Goal: Information Seeking & Learning: Check status

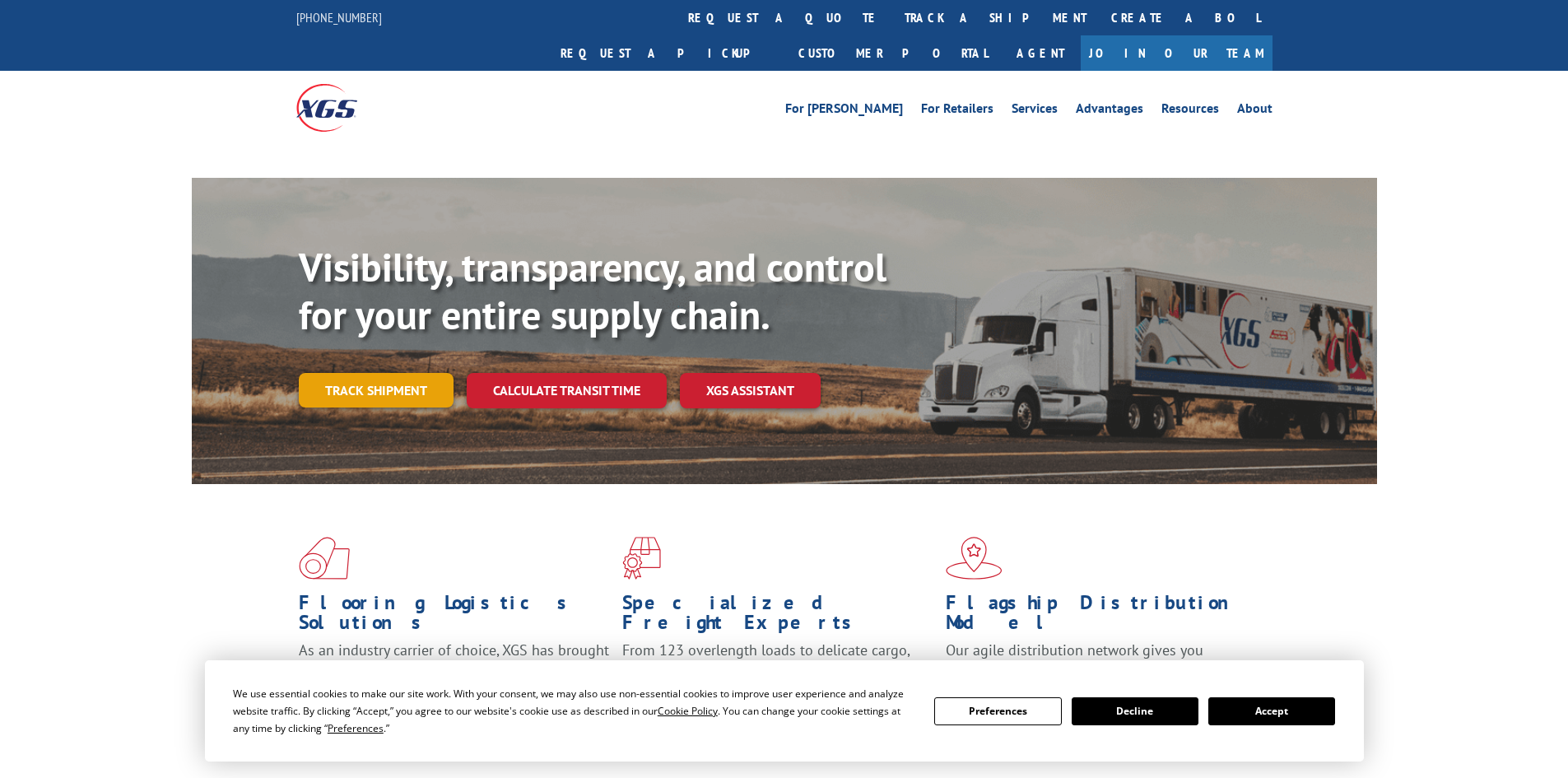
click at [342, 373] on link "Track shipment" at bounding box center [376, 390] width 155 height 35
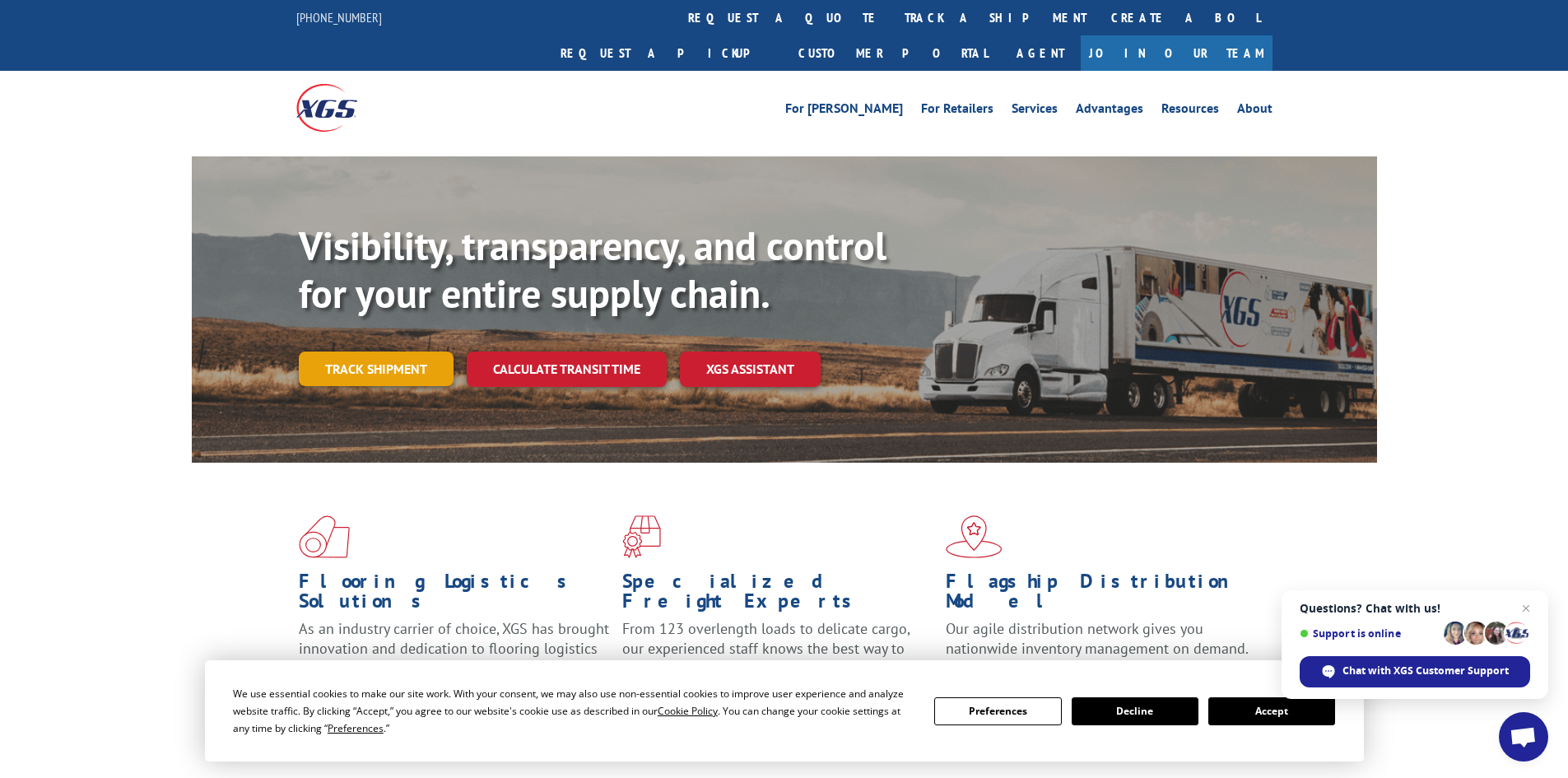
click at [391, 352] on link "Track shipment" at bounding box center [376, 369] width 155 height 35
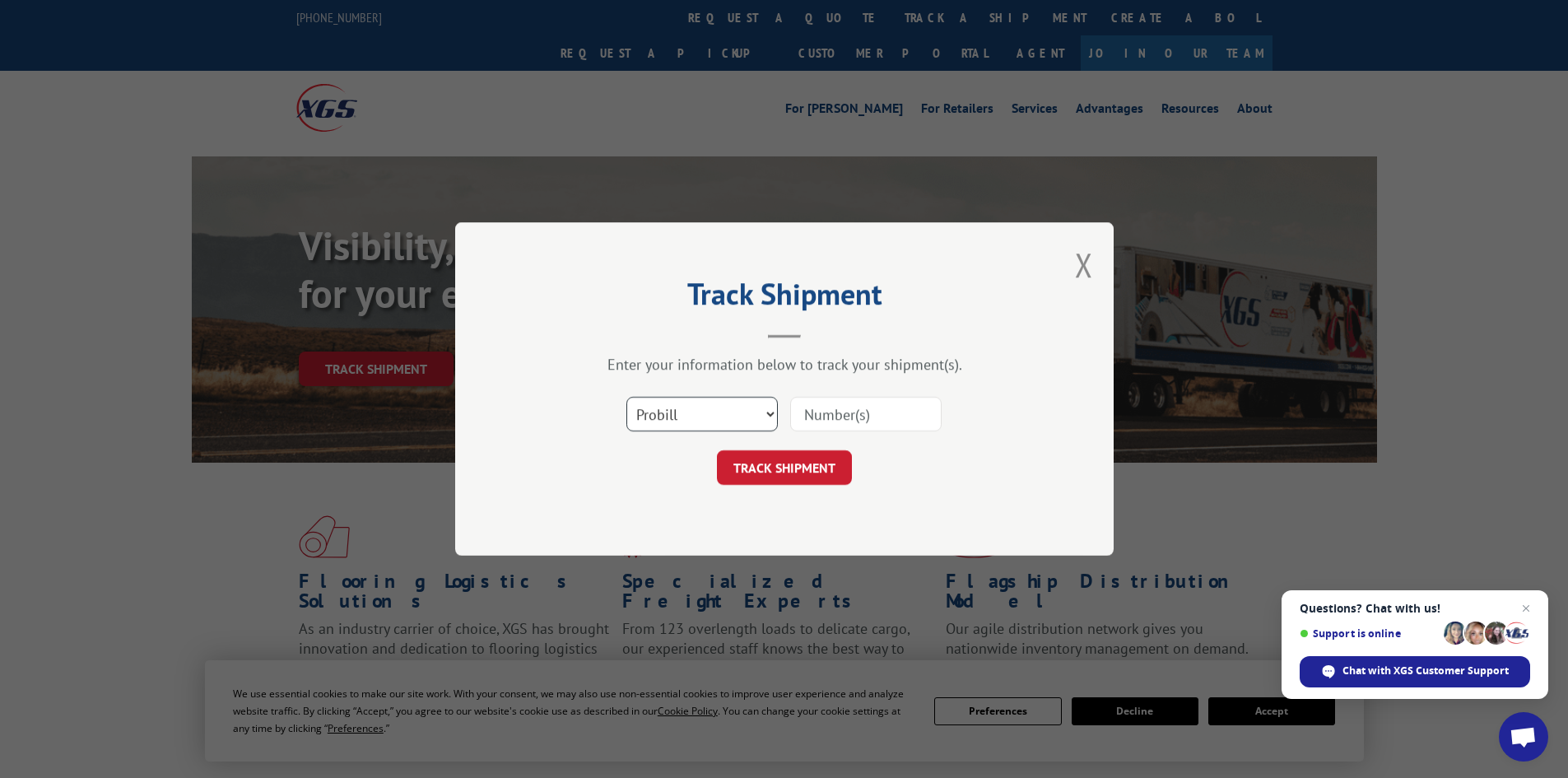
click at [750, 416] on select "Select category... Probill BOL PO" at bounding box center [702, 414] width 151 height 35
select select "bol"
click at [626, 397] on select "Select category... Probill BOL PO" at bounding box center [702, 414] width 151 height 35
click at [842, 416] on input at bounding box center [866, 414] width 151 height 35
type input "16331380"
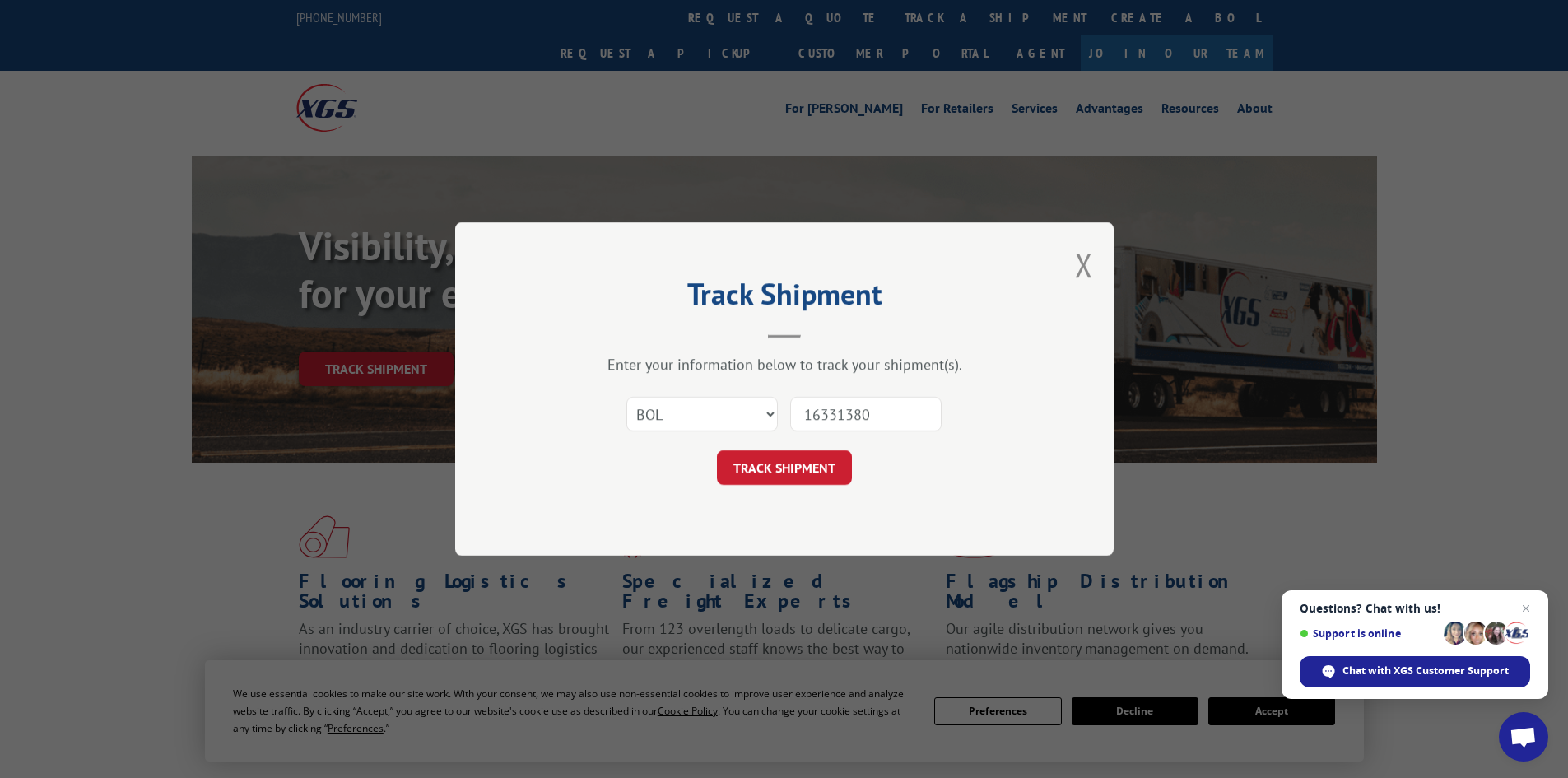
click at [717, 450] on button "TRACK SHIPMENT" at bounding box center [785, 467] width 135 height 35
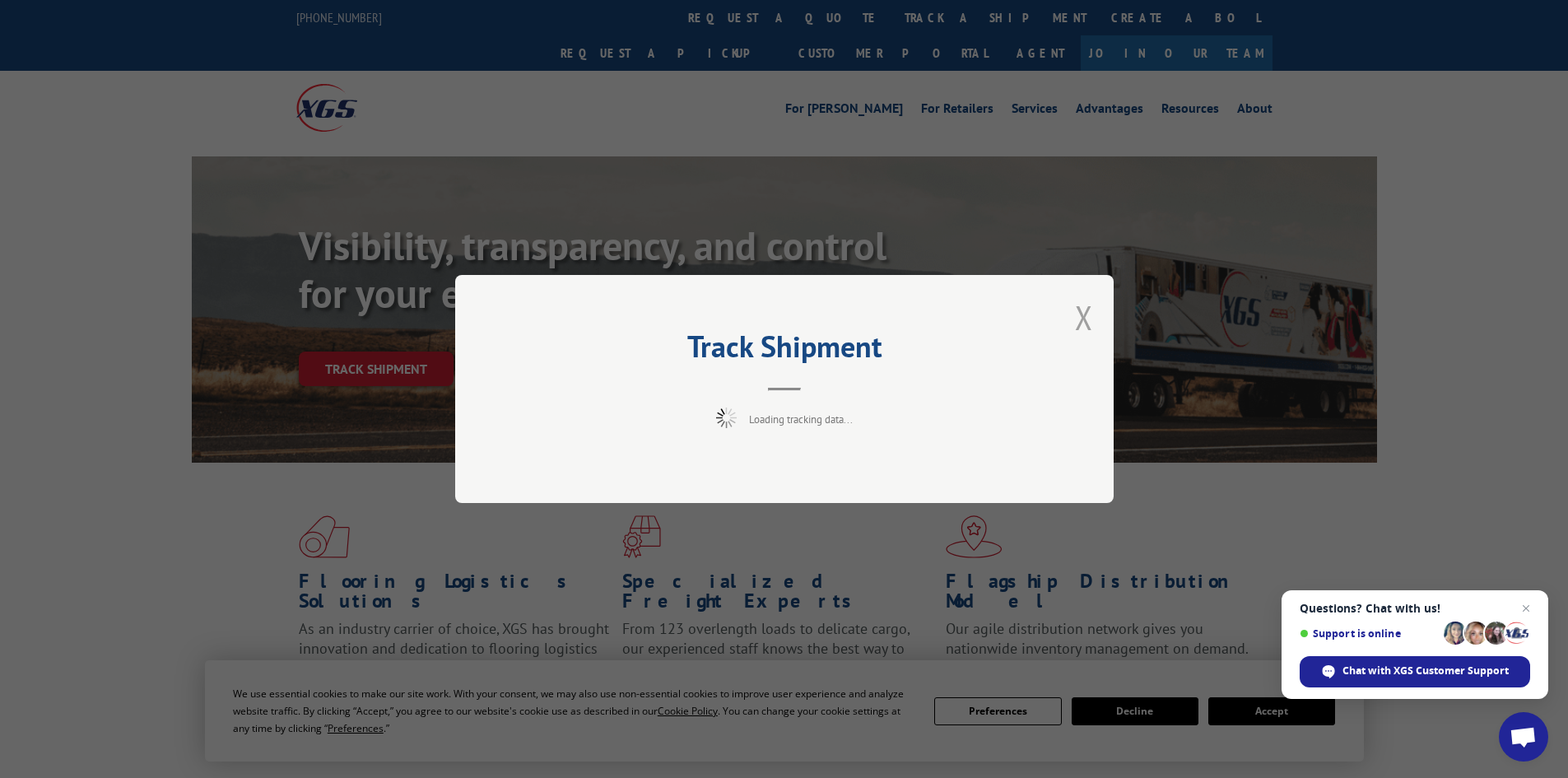
click at [1083, 315] on button "Close modal" at bounding box center [1084, 317] width 18 height 44
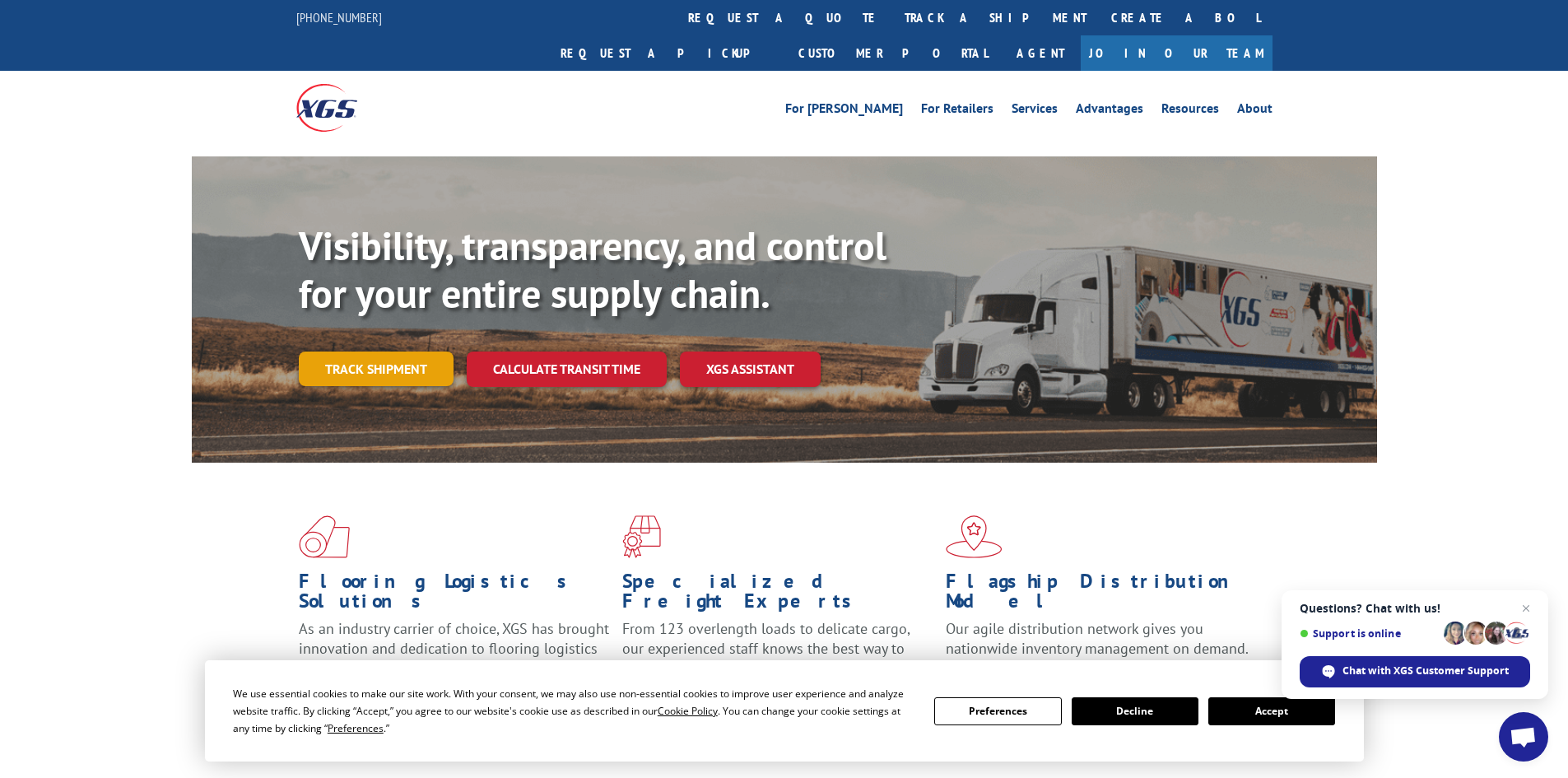
click at [352, 352] on link "Track shipment" at bounding box center [376, 369] width 155 height 35
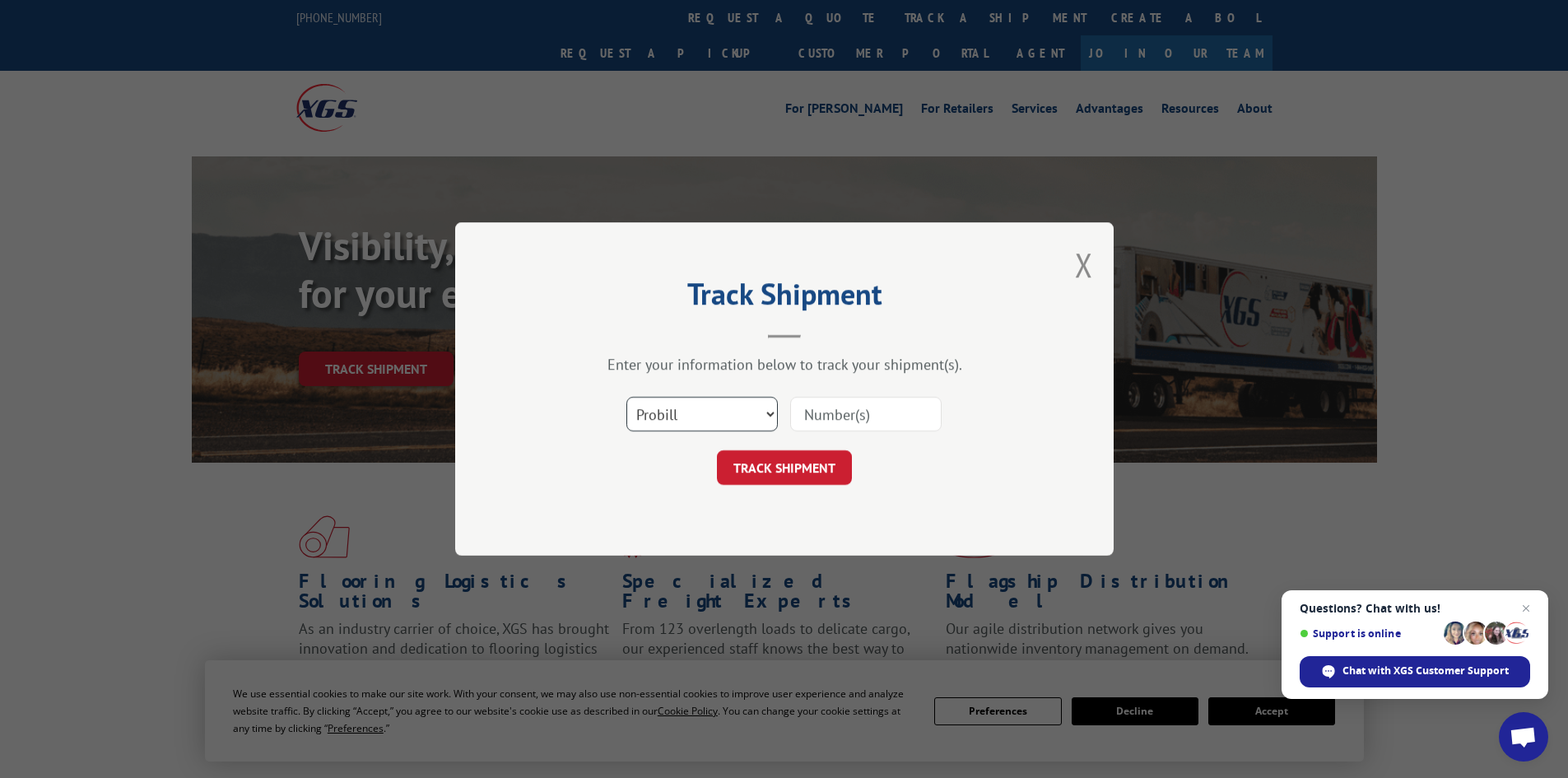
click at [728, 427] on select "Select category... Probill BOL PO" at bounding box center [702, 414] width 151 height 35
select select "bol"
click at [626, 397] on select "Select category... Probill BOL PO" at bounding box center [702, 414] width 151 height 35
click at [874, 411] on input at bounding box center [866, 414] width 151 height 35
type input "16331380"
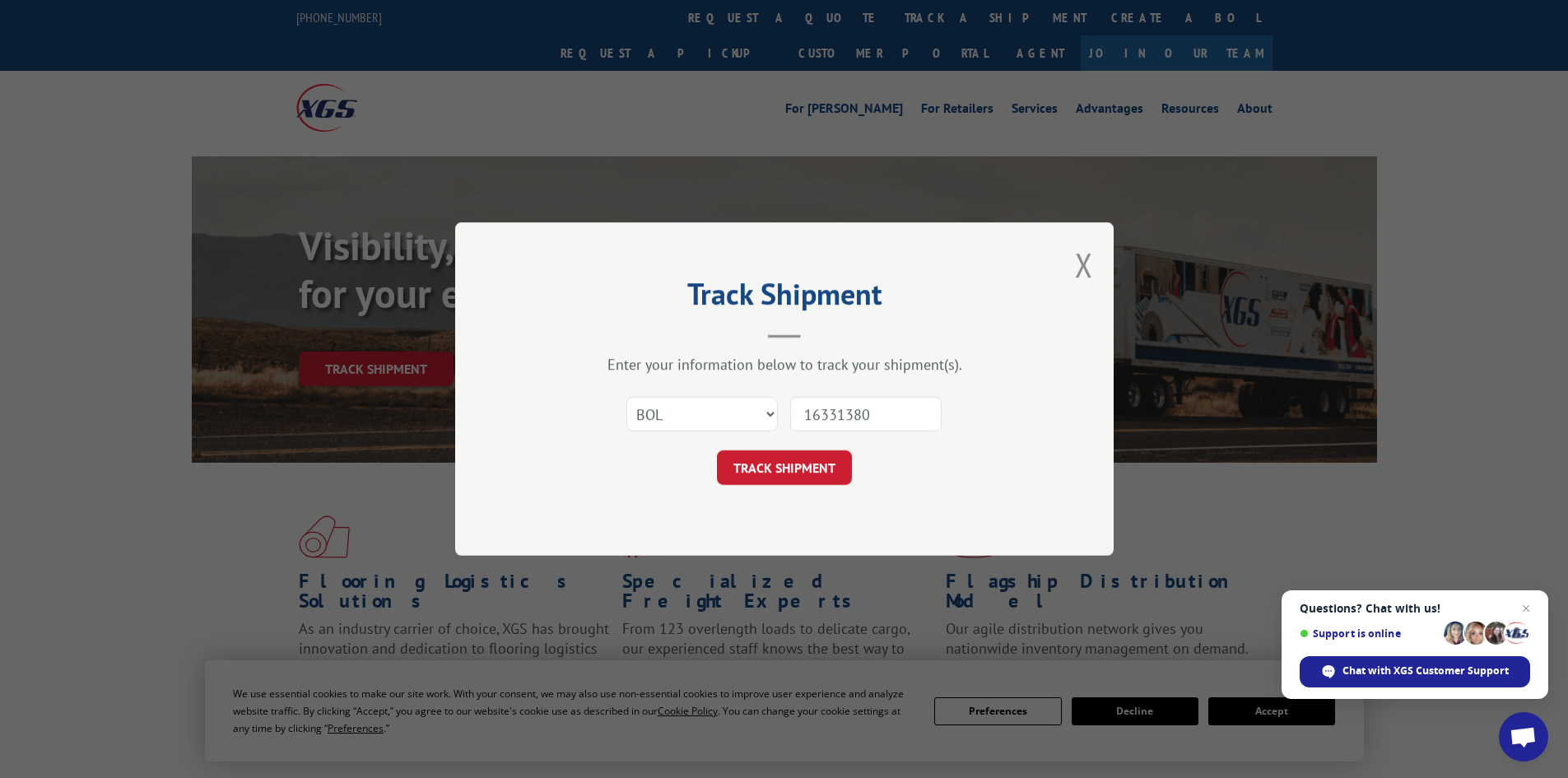
click at [717, 450] on button "TRACK SHIPMENT" at bounding box center [785, 467] width 135 height 35
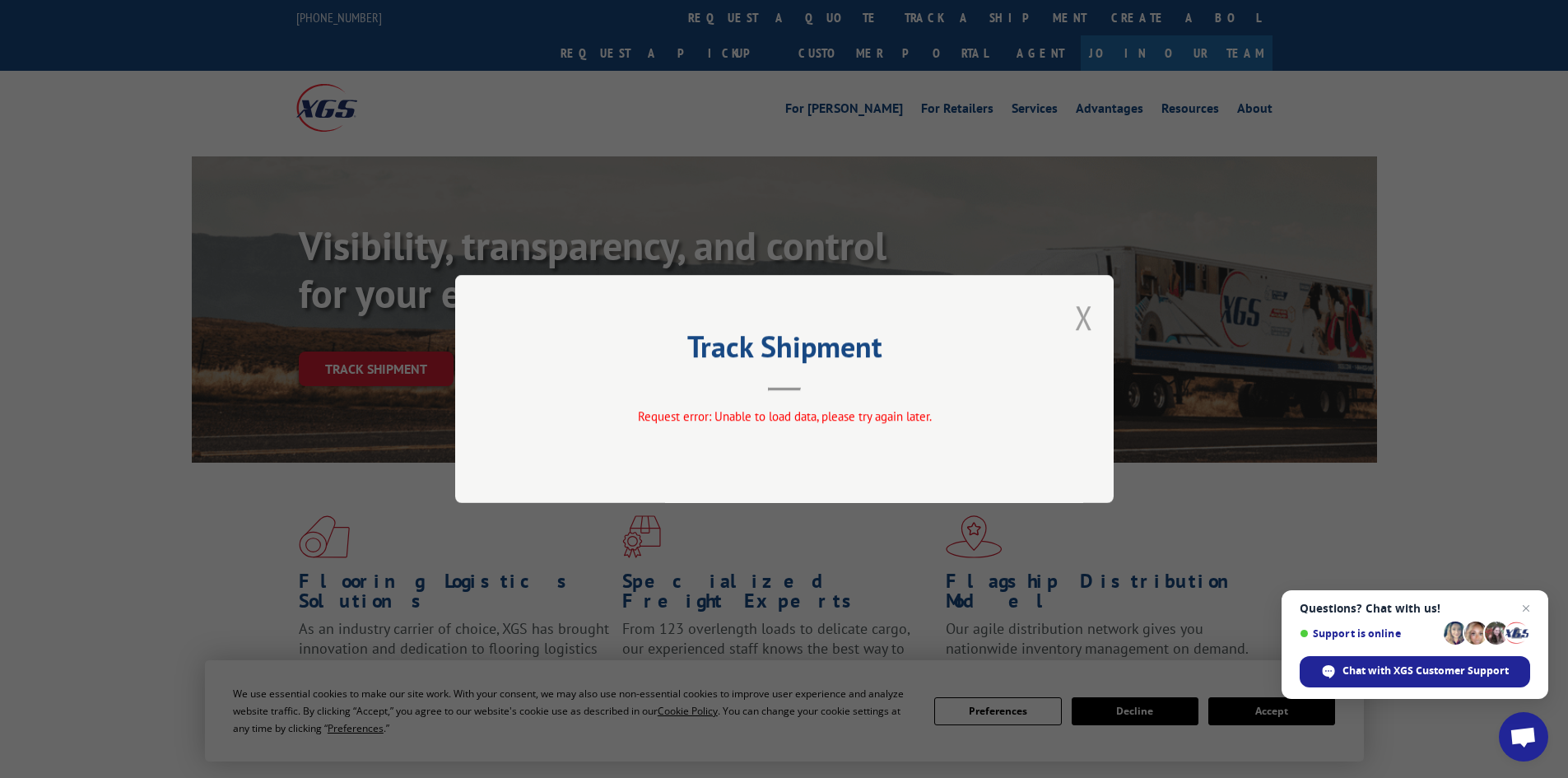
click at [1088, 305] on button "Close modal" at bounding box center [1084, 317] width 18 height 44
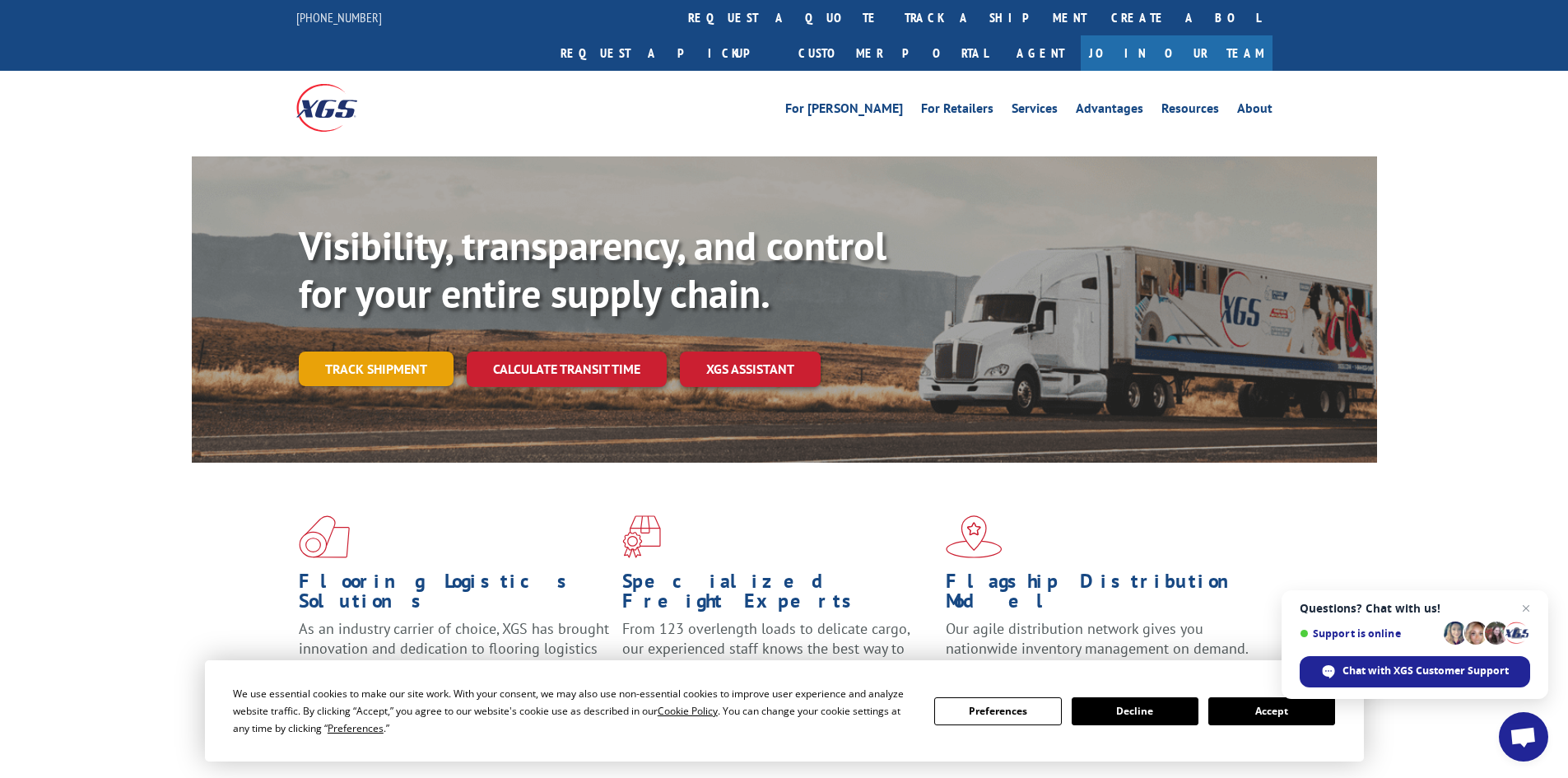
click at [383, 352] on link "Track shipment" at bounding box center [376, 369] width 155 height 35
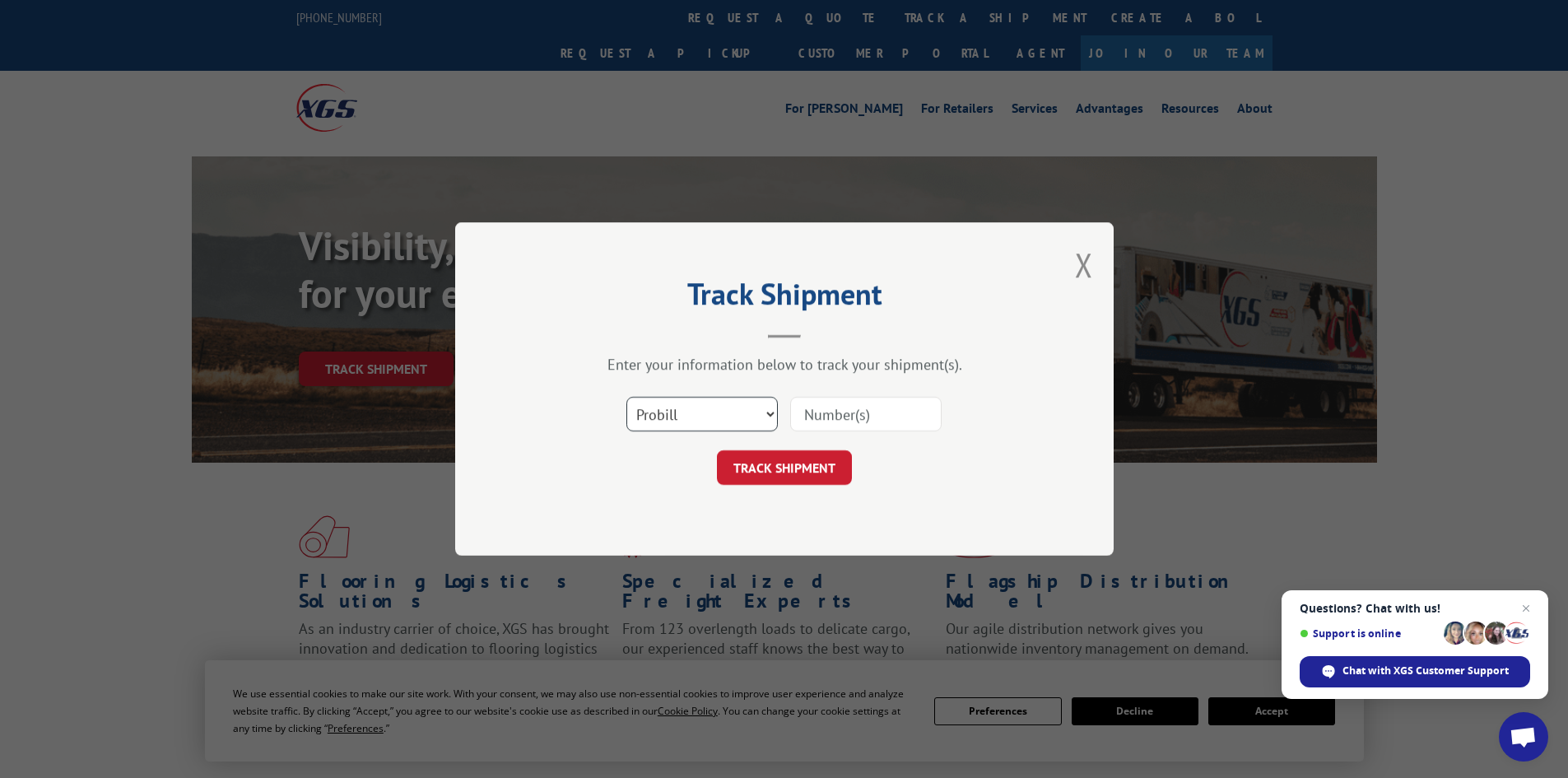
click at [710, 410] on select "Select category... Probill BOL PO" at bounding box center [702, 414] width 151 height 35
select select "bol"
click at [626, 397] on select "Select category... Probill BOL PO" at bounding box center [702, 414] width 151 height 35
click at [858, 413] on input at bounding box center [866, 414] width 151 height 35
type input "16331380"
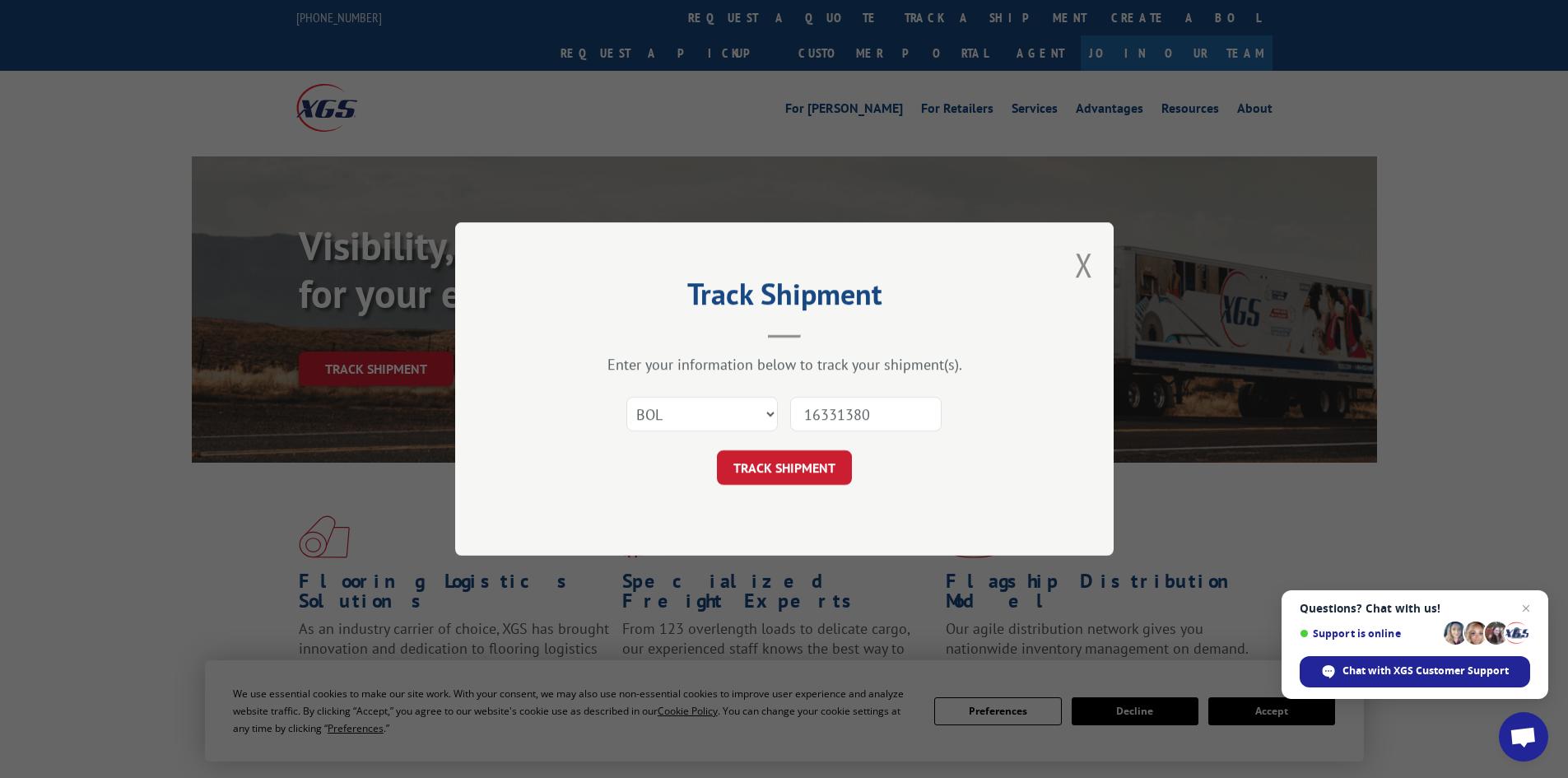
click at [717, 450] on button "TRACK SHIPMENT" at bounding box center [785, 467] width 135 height 35
